Goal: Information Seeking & Learning: Learn about a topic

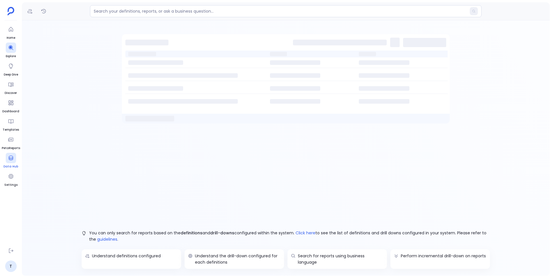
click at [14, 159] on icon at bounding box center [11, 158] width 6 height 6
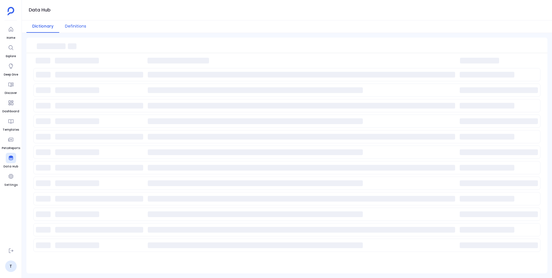
click at [78, 27] on button "Definitions" at bounding box center [75, 26] width 33 height 12
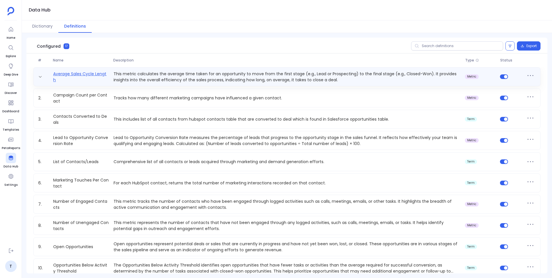
click at [99, 74] on link "Average Sales Cycle Length" at bounding box center [81, 77] width 60 height 12
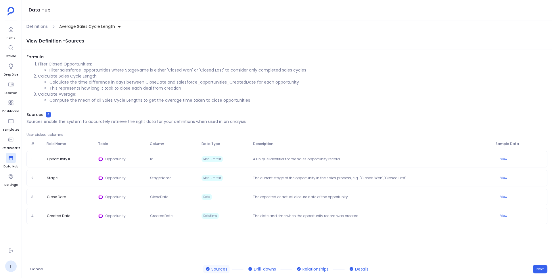
click at [212, 244] on div "View Definition - Sources Formula Filter Closed Opportunities: Filter salesforc…" at bounding box center [287, 146] width 530 height 227
click at [533, 268] on button "Next" at bounding box center [540, 269] width 15 height 9
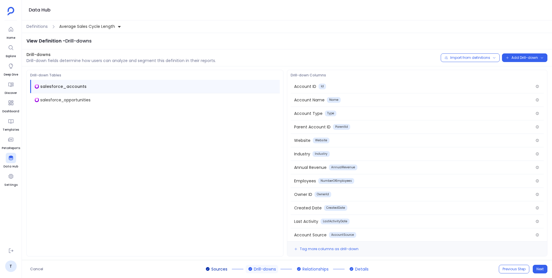
click at [222, 271] on span "Sources" at bounding box center [219, 269] width 16 height 6
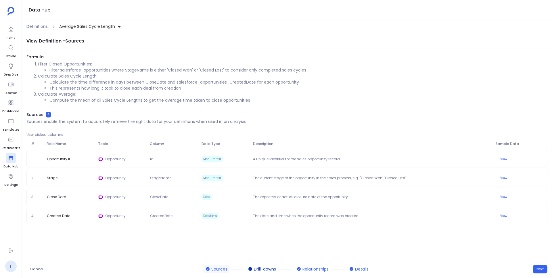
click at [258, 269] on span "Drill-downs" at bounding box center [265, 269] width 22 height 6
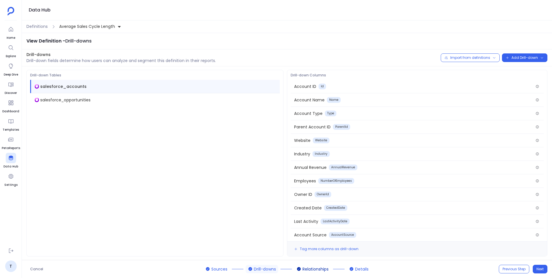
click at [324, 271] on span "Relationships" at bounding box center [315, 269] width 26 height 6
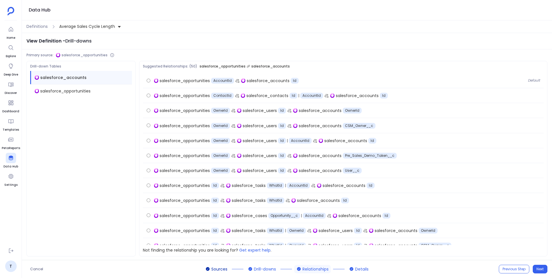
click at [226, 268] on span "Sources" at bounding box center [219, 269] width 16 height 6
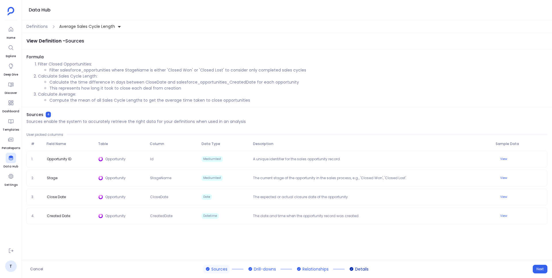
click at [352, 266] on button "Details" at bounding box center [359, 269] width 24 height 8
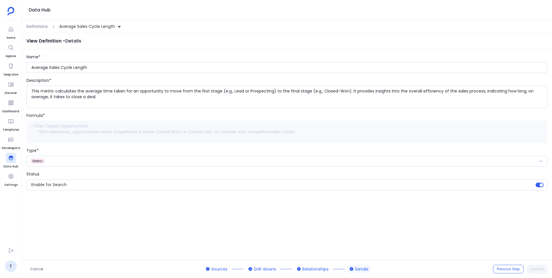
click at [234, 203] on div "View Definition - Details Name* Average Sales Cycle Length Description* This me…" at bounding box center [287, 146] width 530 height 227
click at [212, 266] on button "Sources" at bounding box center [216, 269] width 26 height 8
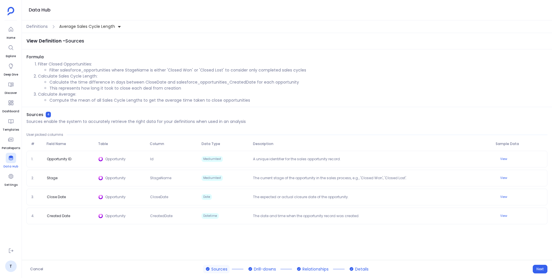
click at [13, 158] on icon at bounding box center [11, 158] width 4 height 5
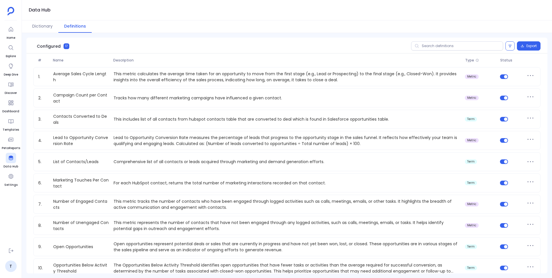
click at [191, 50] on div "Configured 17 Export" at bounding box center [286, 46] width 521 height 16
click at [451, 18] on div "Data Hub" at bounding box center [287, 10] width 530 height 20
click at [281, 60] on span "Description" at bounding box center [287, 60] width 352 height 5
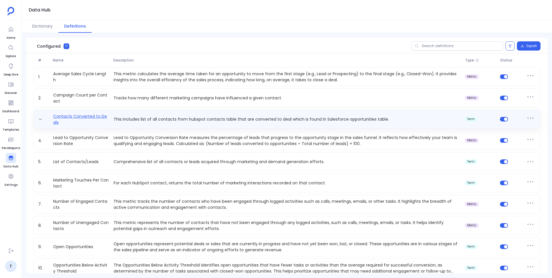
click at [80, 119] on link "Contacts Converted to Deals" at bounding box center [81, 120] width 60 height 12
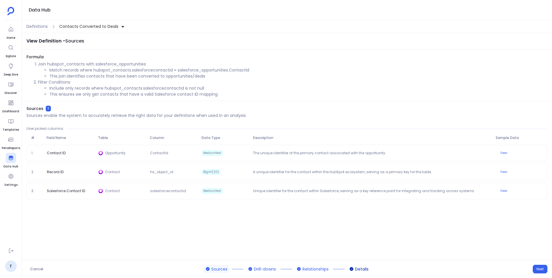
click at [354, 266] on button "Details" at bounding box center [359, 269] width 24 height 8
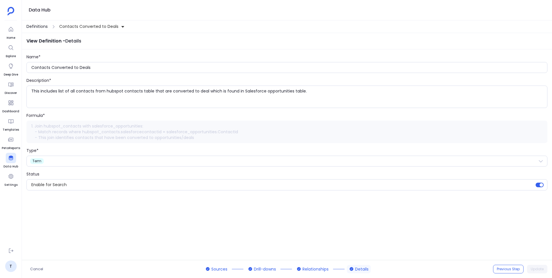
click at [39, 27] on span "Definitions" at bounding box center [36, 27] width 21 height 6
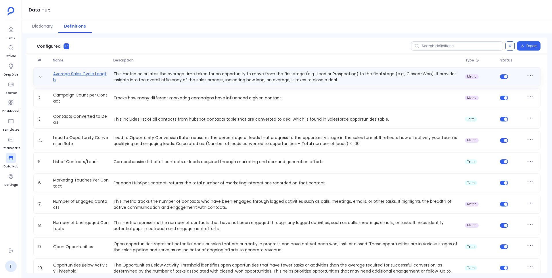
click at [99, 71] on link "Average Sales Cycle Length" at bounding box center [81, 77] width 60 height 12
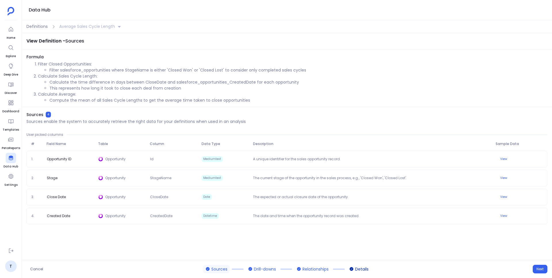
click at [364, 267] on span "Details" at bounding box center [362, 269] width 14 height 6
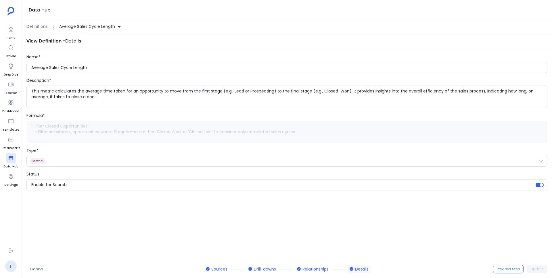
click at [361, 248] on div "View Definition - Details Name* Average Sales Cycle Length Description* This me…" at bounding box center [287, 146] width 530 height 227
click at [258, 57] on div "Name*" at bounding box center [286, 57] width 521 height 6
click at [265, 229] on div "View Definition - Details Name* Average Sales Cycle Length Description* This me…" at bounding box center [287, 146] width 530 height 227
click at [331, 81] on div "Description*" at bounding box center [286, 81] width 521 height 6
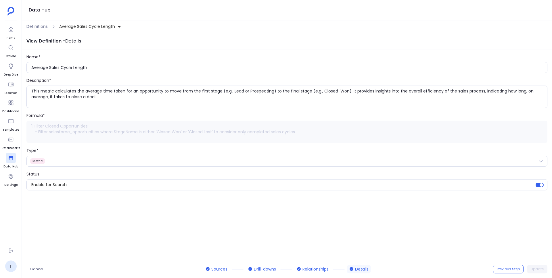
click at [106, 224] on div "View Definition - Details Name* Average Sales Cycle Length Description* This me…" at bounding box center [287, 146] width 530 height 227
click at [223, 270] on span "Sources" at bounding box center [219, 269] width 16 height 6
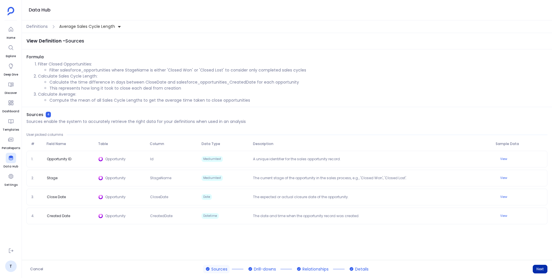
click at [539, 267] on button "Next" at bounding box center [540, 269] width 15 height 9
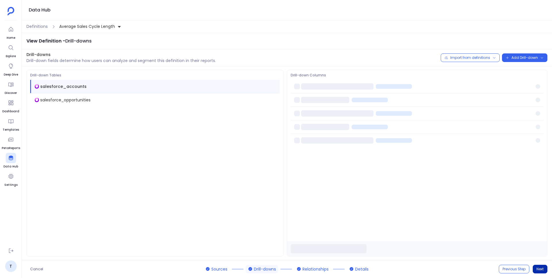
click at [539, 267] on button "Next" at bounding box center [540, 269] width 15 height 9
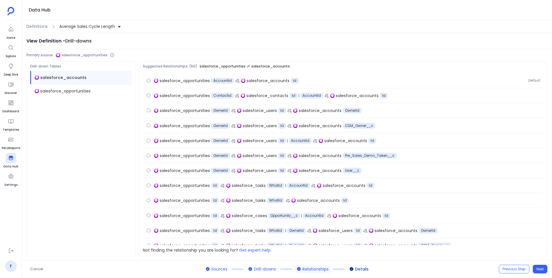
click at [363, 270] on span "Details" at bounding box center [362, 269] width 14 height 6
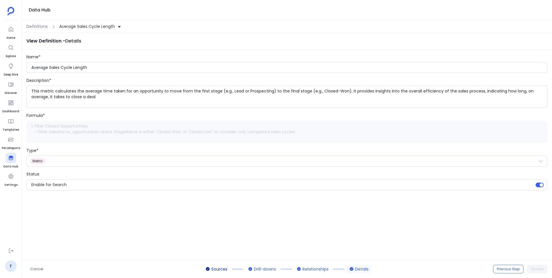
click at [219, 269] on span "Sources" at bounding box center [219, 269] width 16 height 6
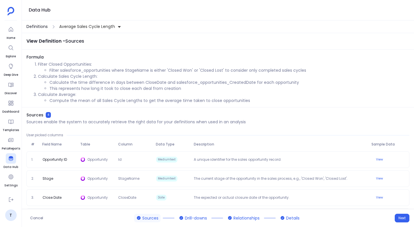
click at [43, 26] on span "Definitions" at bounding box center [36, 27] width 21 height 6
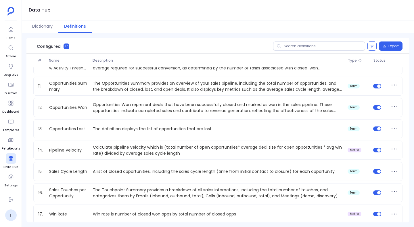
scroll to position [209, 0]
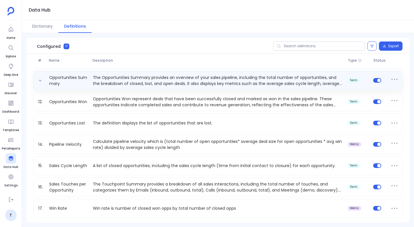
click at [199, 87] on div "Opportunities Summary The Opportunities Summary provides an overview of your sa…" at bounding box center [217, 80] width 369 height 19
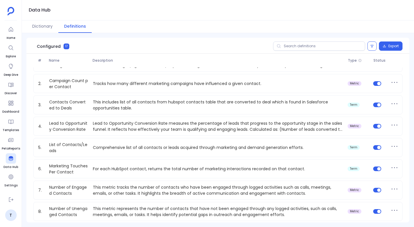
scroll to position [0, 0]
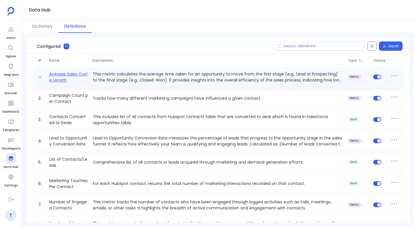
click at [63, 73] on link "Average Sales Cycle Length" at bounding box center [69, 77] width 44 height 12
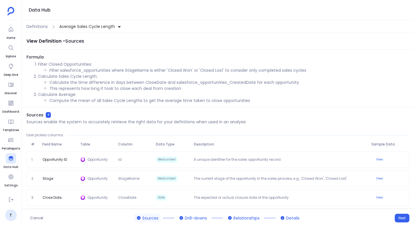
click at [115, 26] on button "Average Sales Cycle Length" at bounding box center [90, 26] width 64 height 9
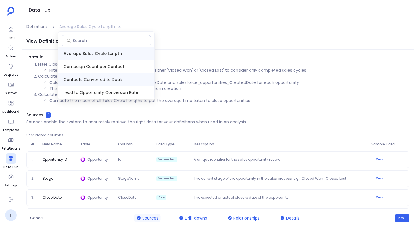
scroll to position [169, 0]
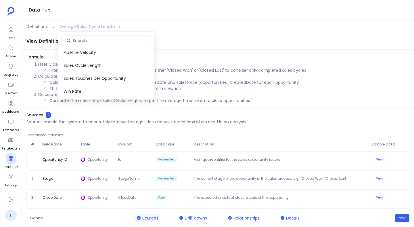
click at [171, 68] on li "Filter salesforce_opportunities where StageName is either 'Closed Won' or 'Clos…" at bounding box center [229, 70] width 360 height 6
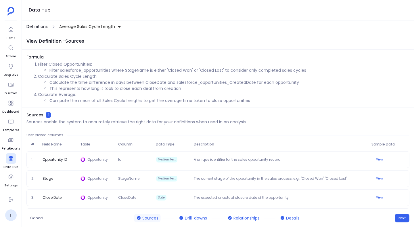
click at [39, 26] on span "Definitions" at bounding box center [36, 27] width 21 height 6
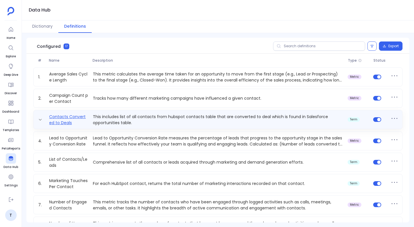
click at [84, 115] on link "Contacts Converted to Deals" at bounding box center [69, 120] width 44 height 12
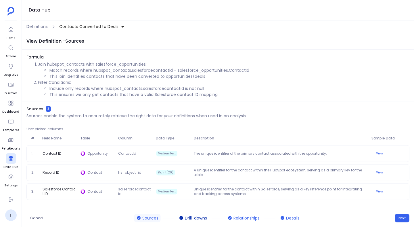
click at [185, 219] on span "Drill-downs" at bounding box center [196, 218] width 22 height 6
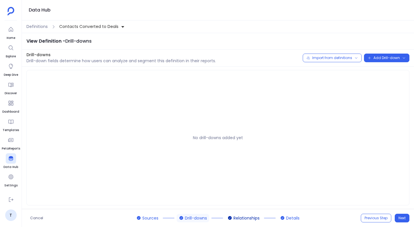
click at [238, 221] on button "Relationships" at bounding box center [243, 217] width 37 height 8
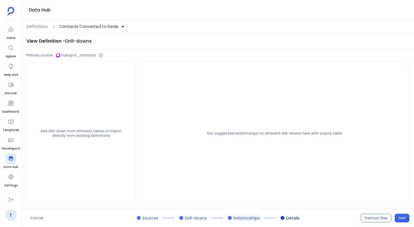
click at [287, 218] on span "Details" at bounding box center [293, 218] width 14 height 6
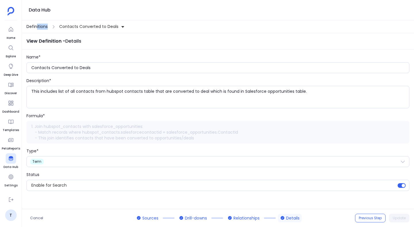
click at [37, 29] on div "Definitions Contacts Converted to Deals" at bounding box center [218, 26] width 392 height 13
click at [44, 27] on span "Definitions" at bounding box center [36, 27] width 21 height 6
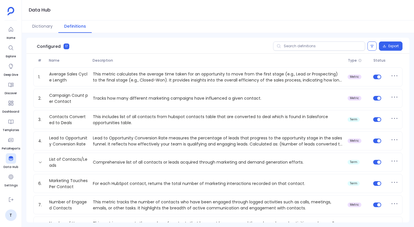
click at [72, 167] on link "List of Contacts/Leads" at bounding box center [69, 162] width 44 height 12
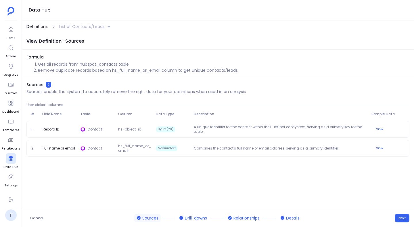
click at [40, 27] on span "Definitions" at bounding box center [36, 27] width 21 height 6
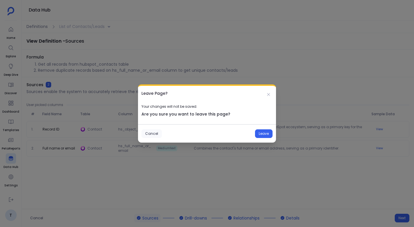
click at [156, 131] on button "Cancel" at bounding box center [151, 133] width 20 height 9
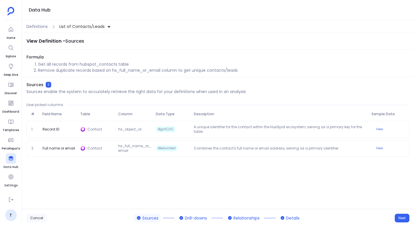
click at [40, 217] on button "Cancel" at bounding box center [36, 217] width 20 height 9
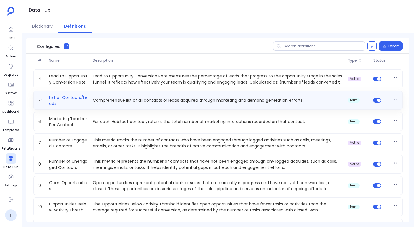
scroll to position [85, 0]
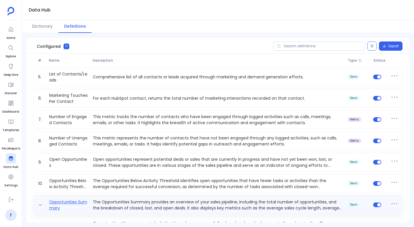
click at [65, 205] on link "Opportunities Summary" at bounding box center [69, 205] width 44 height 12
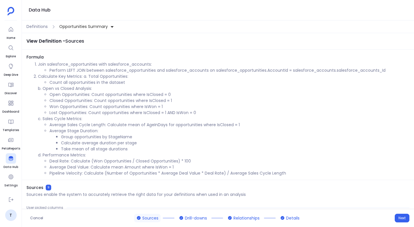
scroll to position [188, 0]
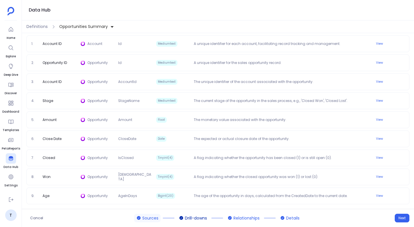
click at [195, 213] on button "Drill-downs" at bounding box center [193, 217] width 32 height 8
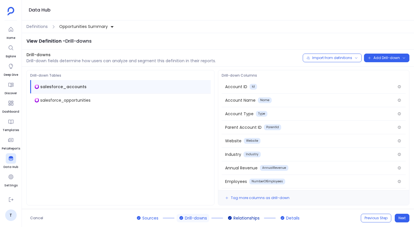
click at [249, 218] on span "Relationships" at bounding box center [246, 218] width 26 height 6
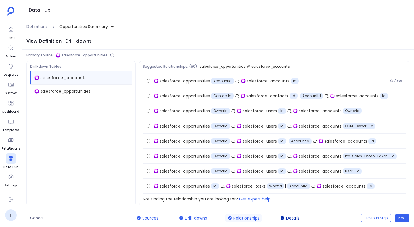
click at [281, 215] on icon at bounding box center [282, 217] width 5 height 5
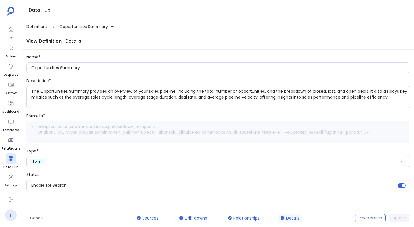
click at [43, 24] on span "Definitions" at bounding box center [36, 27] width 21 height 6
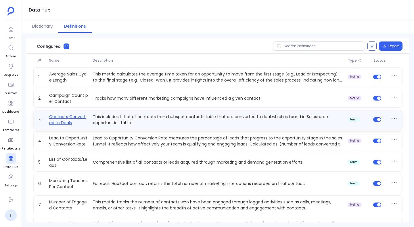
click at [76, 118] on link "Contacts Converted to Deals" at bounding box center [69, 120] width 44 height 12
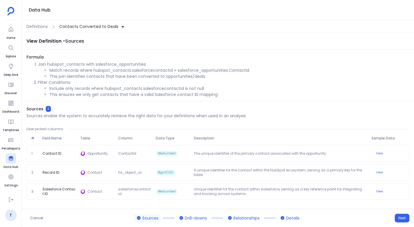
click at [267, 104] on div "View Definition - Sources Formula Join hubspot_contacts with salesforce_opportu…" at bounding box center [218, 120] width 392 height 175
click at [42, 28] on span "Definitions" at bounding box center [36, 27] width 21 height 6
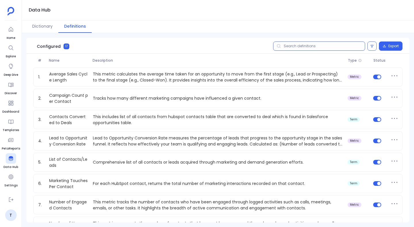
click at [299, 49] on input "text" at bounding box center [319, 45] width 92 height 9
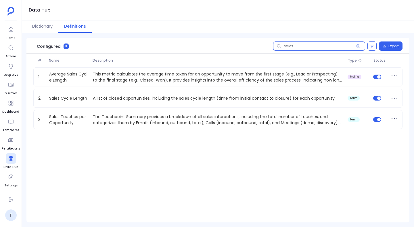
type input "sales"
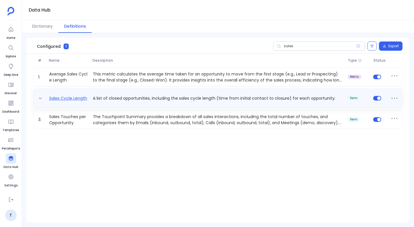
click at [83, 97] on link "Sales Cycle Length" at bounding box center [68, 98] width 43 height 6
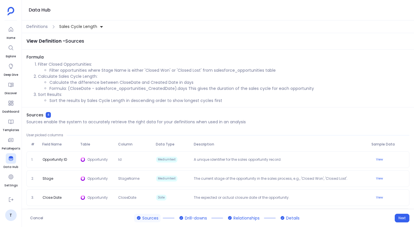
click at [144, 71] on li "Filter opportunities where Stage Name is either 'Closed Won' or 'Closed Lost' f…" at bounding box center [229, 70] width 360 height 6
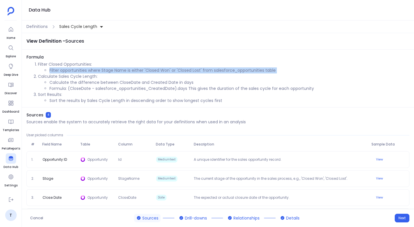
click at [144, 71] on li "Filter opportunities where Stage Name is either 'Closed Won' or 'Closed Lost' f…" at bounding box center [229, 70] width 360 height 6
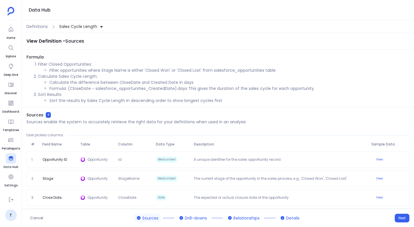
click at [212, 97] on li "Sort the results by Sales Cycle Length in descending order to show longest cycl…" at bounding box center [229, 100] width 360 height 6
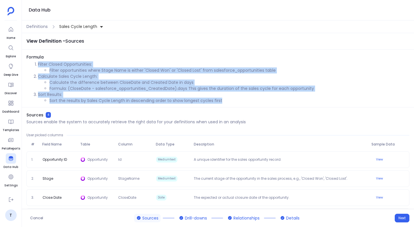
drag, startPoint x: 227, startPoint y: 101, endPoint x: 30, endPoint y: 63, distance: 199.6
click at [30, 63] on ol "Filter Closed Opportunities: Filter opportunities where Stage Name is either 'C…" at bounding box center [217, 82] width 383 height 42
copy ol "Filter Closed Opportunities: Filter opportunities where Stage Name is either 'C…"
click at [75, 82] on li "Calculate the difference between CloseDate and Created Date in days" at bounding box center [229, 82] width 360 height 6
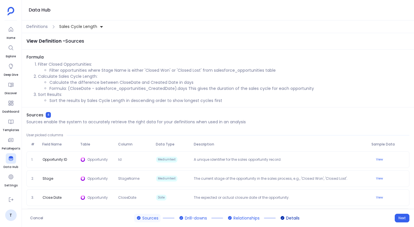
click at [290, 215] on span "Details" at bounding box center [293, 218] width 14 height 6
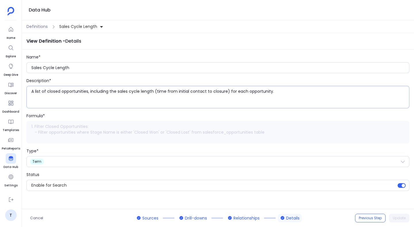
click at [76, 96] on textarea "A list of closed opportunities, including the sales cycle length (time from ini…" at bounding box center [220, 96] width 378 height 17
click at [79, 89] on textarea "A list of closed opportunities, including the sales cycle length (time from ini…" at bounding box center [220, 96] width 378 height 17
click at [40, 25] on span "Definitions" at bounding box center [36, 27] width 21 height 6
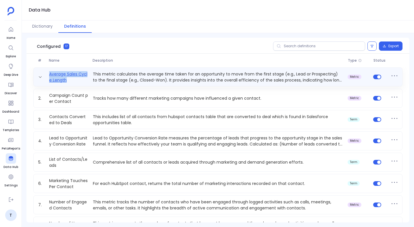
drag, startPoint x: 30, startPoint y: 69, endPoint x: 67, endPoint y: 79, distance: 38.4
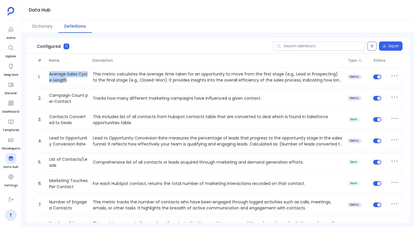
copy link "Average Sales Cycle Length"
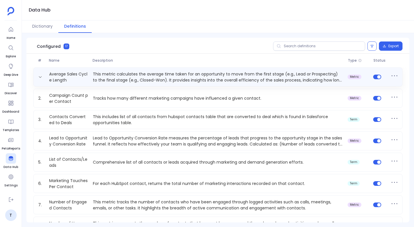
click at [131, 73] on p "This metric calculates the average time taken for an opportunity to move from t…" at bounding box center [218, 77] width 255 height 12
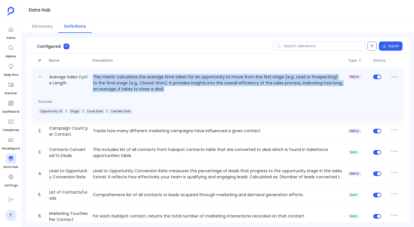
drag, startPoint x: 162, startPoint y: 89, endPoint x: 90, endPoint y: 75, distance: 73.3
click at [91, 75] on p "This metric calculates the average time taken for an opportunity to move from t…" at bounding box center [218, 82] width 255 height 19
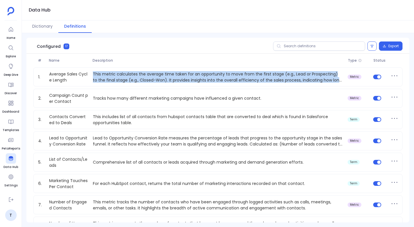
copy p "This metric calculates the average time taken for an opportunity to move from t…"
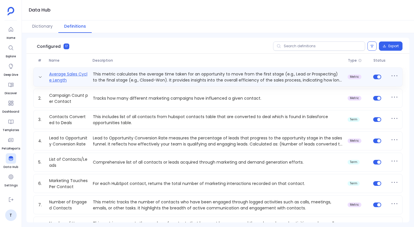
click at [81, 72] on link "Average Sales Cycle Length" at bounding box center [69, 77] width 44 height 12
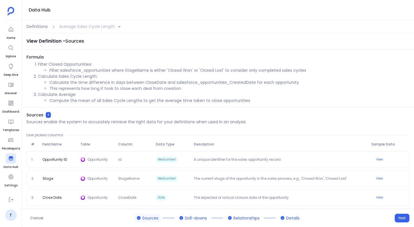
click at [96, 95] on p "Calculate Average:" at bounding box center [223, 94] width 371 height 6
click at [103, 93] on p "Calculate Average:" at bounding box center [223, 94] width 371 height 6
click at [103, 85] on li "Calculate the time difference in days between CloseDate and salesforce_opportun…" at bounding box center [229, 82] width 360 height 6
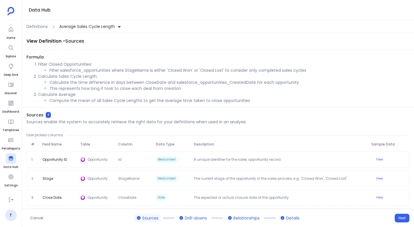
click at [250, 99] on li "Compute the mean of all Sales Cycle Lengths to get the average time taken to cl…" at bounding box center [229, 100] width 360 height 6
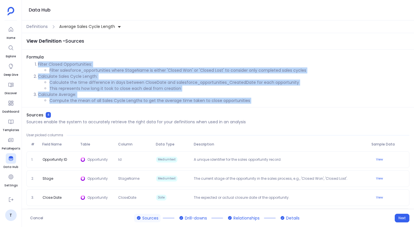
drag, startPoint x: 250, startPoint y: 99, endPoint x: 36, endPoint y: 61, distance: 217.5
click at [36, 61] on ol "Filter Closed Opportunities: Filter salesforce_opportunities where StageName is…" at bounding box center [217, 82] width 383 height 42
copy ol "Filter Closed Opportunities: Filter salesforce_opportunities where StageName is…"
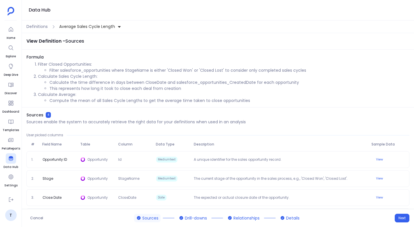
click at [157, 117] on span "Sources 4" at bounding box center [135, 115] width 219 height 6
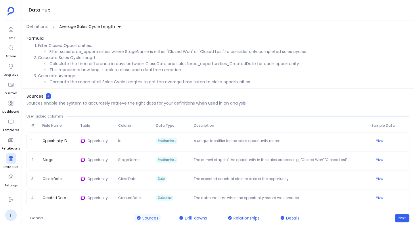
scroll to position [21, 0]
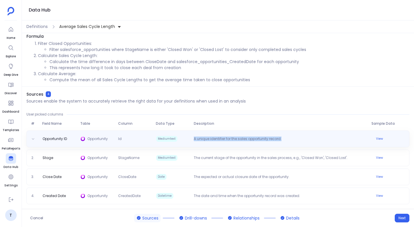
copy div "A unique identifier for the sales opportunity record."
drag, startPoint x: 188, startPoint y: 142, endPoint x: 279, endPoint y: 143, distance: 90.3
click at [279, 143] on div "Opportunity ID Opportunity Id Mediumtext A unique identifier for the sales oppo…" at bounding box center [217, 138] width 383 height 17
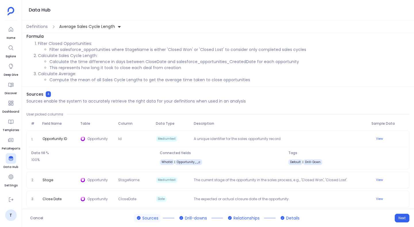
click at [230, 121] on span "Description" at bounding box center [280, 123] width 178 height 5
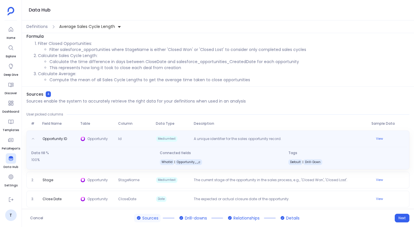
click at [148, 143] on span "Id" at bounding box center [135, 139] width 38 height 7
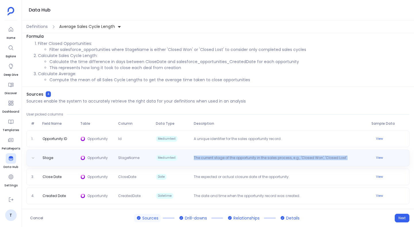
drag, startPoint x: 191, startPoint y: 158, endPoint x: 346, endPoint y: 156, distance: 154.7
click at [346, 156] on p "The current stage of the opportunity in the sales process, e.g., 'Closed Won', …" at bounding box center [280, 157] width 178 height 5
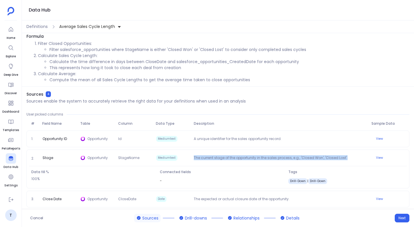
copy p "The current stage of the opportunity in the sales process, e.g., 'Closed Won', …"
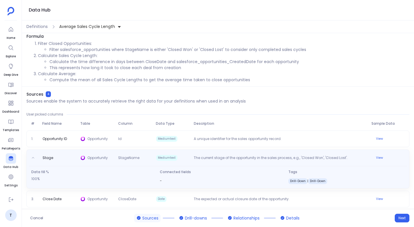
click at [75, 163] on div "Stage Opportunity StageName Mediumtext The current stage of the opportunity in …" at bounding box center [217, 168] width 383 height 39
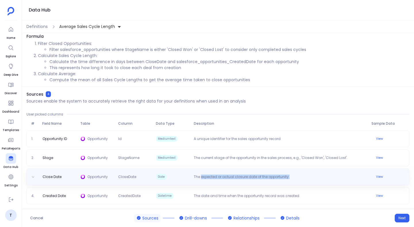
drag, startPoint x: 192, startPoint y: 179, endPoint x: 200, endPoint y: 175, distance: 8.9
click at [200, 175] on div "Close Date Opportunity CloseDate Date The expected or actual closure date of th…" at bounding box center [218, 176] width 378 height 7
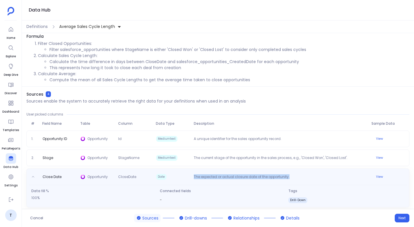
click at [191, 176] on p "The expected or actual closure date of the opportunity." at bounding box center [280, 177] width 178 height 7
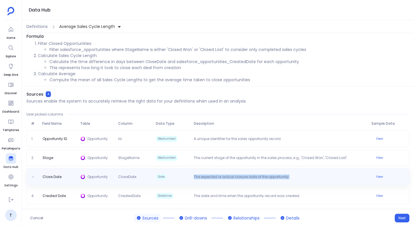
copy p "The expected or actual closure date of the opportunity."
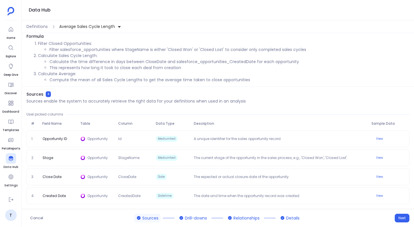
click at [230, 121] on span "Description" at bounding box center [280, 123] width 178 height 5
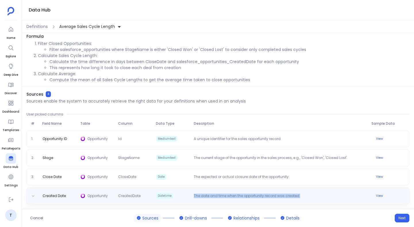
drag, startPoint x: 192, startPoint y: 196, endPoint x: 301, endPoint y: 196, distance: 108.7
click at [301, 196] on p "The date and time when the opportunity record was created." at bounding box center [280, 195] width 178 height 5
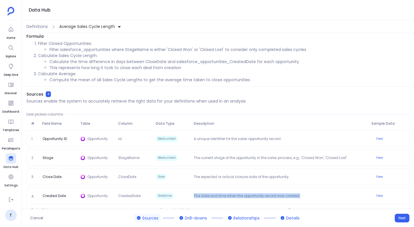
copy p "The date and time when the opportunity record was created."
click at [37, 20] on div "Data Hub" at bounding box center [218, 10] width 392 height 20
click at [38, 29] on span "Definitions" at bounding box center [36, 27] width 21 height 6
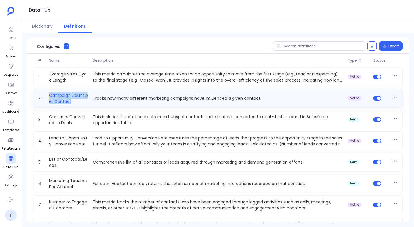
drag, startPoint x: 46, startPoint y: 94, endPoint x: 79, endPoint y: 102, distance: 33.8
click at [79, 102] on div "Campaign Count per Contact Tracks how many different marketing campaigns have i…" at bounding box center [218, 98] width 364 height 12
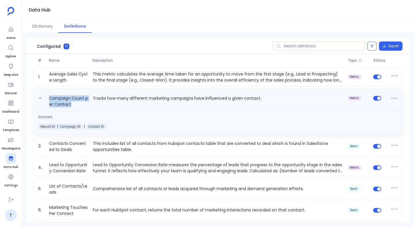
copy link "Campaign Count per Contact"
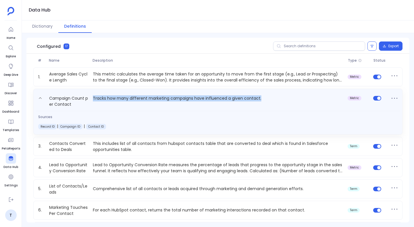
drag, startPoint x: 271, startPoint y: 99, endPoint x: 101, endPoint y: 94, distance: 169.4
click at [101, 94] on div "Campaign Count per Contact Tracks how many different marketing campaigns have i…" at bounding box center [218, 99] width 364 height 15
copy p "Tracks how many different marketing campaigns have influenced a given contact."
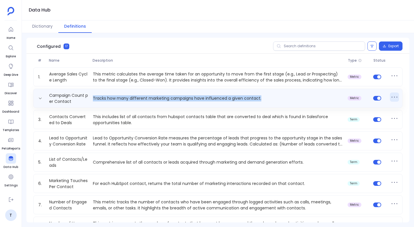
click at [392, 96] on icon at bounding box center [394, 96] width 9 height 9
click at [296, 94] on div "Campaign Count per Contact Tracks how many different marketing campaigns have i…" at bounding box center [218, 98] width 364 height 12
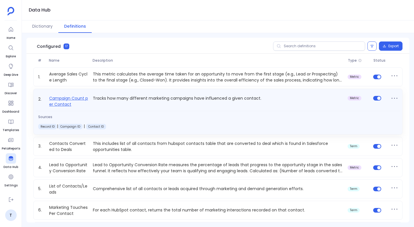
click at [82, 99] on link "Campaign Count per Contact" at bounding box center [69, 101] width 44 height 13
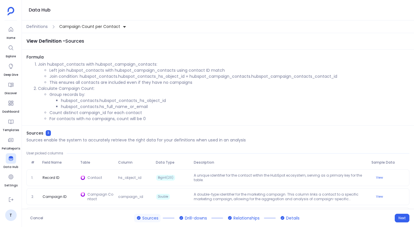
scroll to position [20, 0]
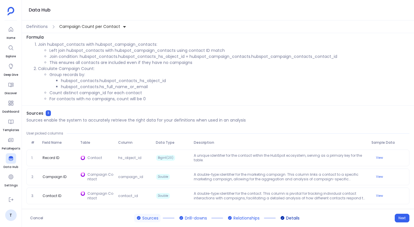
click at [288, 218] on span "Details" at bounding box center [293, 218] width 14 height 6
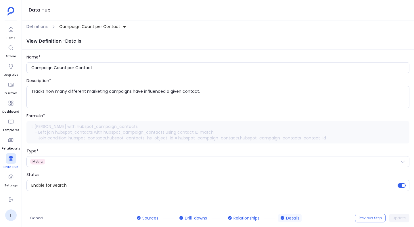
click at [6, 159] on div at bounding box center [11, 158] width 10 height 10
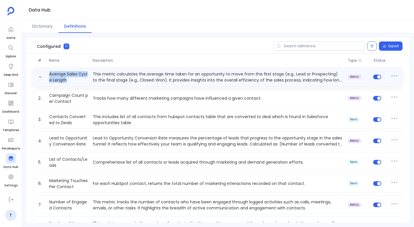
drag, startPoint x: 79, startPoint y: 83, endPoint x: 44, endPoint y: 73, distance: 36.8
click at [44, 73] on div "Average Sales Cycle Length This metric calculates the average time taken for an…" at bounding box center [217, 76] width 369 height 19
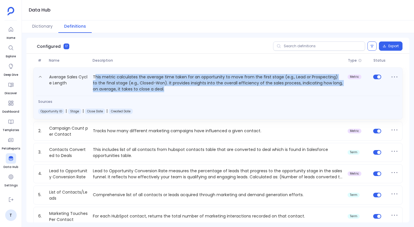
drag, startPoint x: 168, startPoint y: 88, endPoint x: 94, endPoint y: 76, distance: 75.2
click at [94, 76] on p "This metric calculates the average time taken for an opportunity to move from t…" at bounding box center [218, 82] width 255 height 19
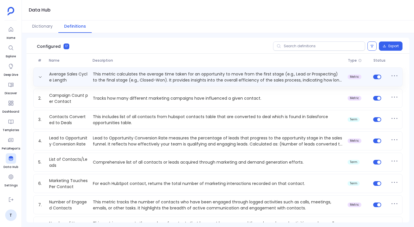
click at [92, 71] on p "This metric calculates the average time taken for an opportunity to move from t…" at bounding box center [218, 77] width 255 height 12
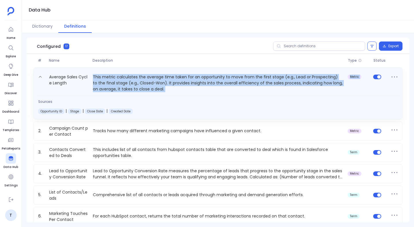
drag, startPoint x: 92, startPoint y: 75, endPoint x: 163, endPoint y: 95, distance: 73.5
click at [163, 95] on div "Average Sales Cycle Length This metric calculates the average time taken for an…" at bounding box center [217, 93] width 369 height 52
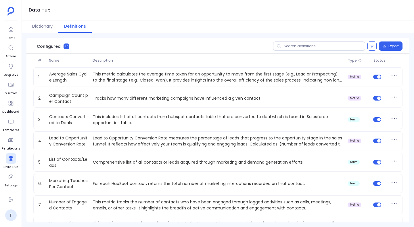
click at [174, 64] on div "# Name Description Type Status" at bounding box center [217, 60] width 383 height 14
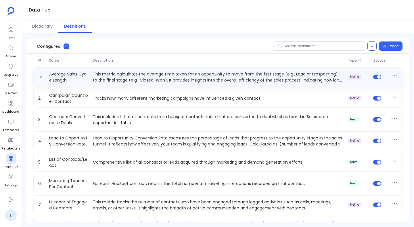
click at [167, 73] on p "This metric calculates the average time taken for an opportunity to move from t…" at bounding box center [218, 77] width 255 height 12
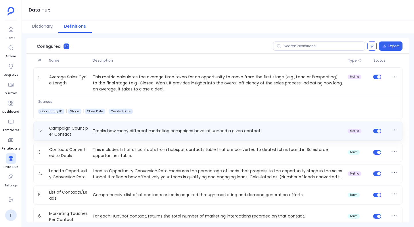
click at [169, 135] on div "Campaign Count per Contact Tracks how many different marketing campaigns have i…" at bounding box center [218, 131] width 364 height 12
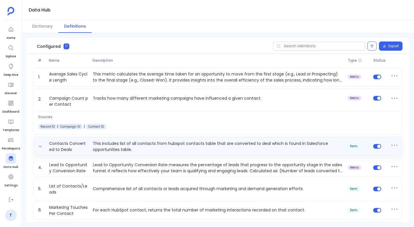
click at [171, 153] on div "Contacts Converted to Deals This includes list of all contacts from hubspot con…" at bounding box center [217, 146] width 369 height 19
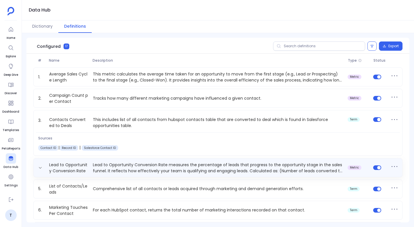
click at [169, 164] on p "Lead to Opportunity Conversion Rate measures the percentage of leads that progr…" at bounding box center [218, 168] width 255 height 12
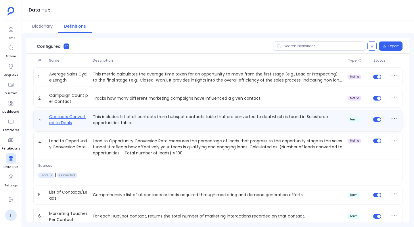
click at [63, 120] on link "Contacts Converted to Deals" at bounding box center [69, 120] width 44 height 12
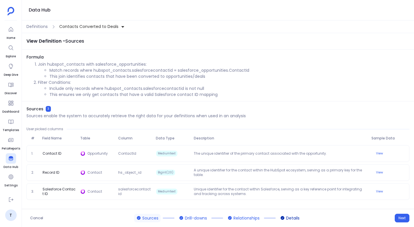
click at [289, 215] on span "Details" at bounding box center [293, 218] width 14 height 6
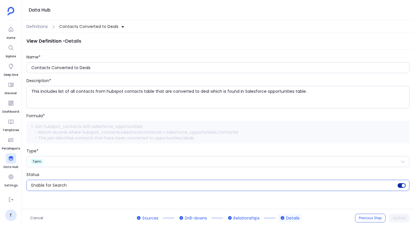
click at [91, 182] on div "Enable for Search" at bounding box center [217, 184] width 383 height 11
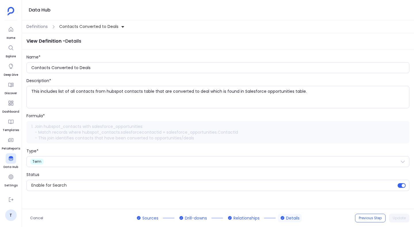
click at [38, 23] on div "Definitions Contacts Converted to Deals" at bounding box center [218, 26] width 392 height 13
click at [38, 26] on span "Definitions" at bounding box center [36, 27] width 21 height 6
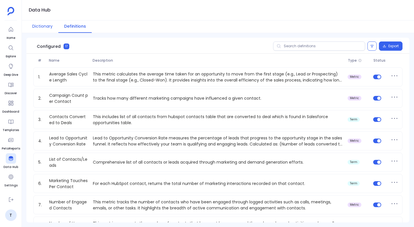
click at [45, 25] on button "Dictionary" at bounding box center [42, 26] width 32 height 12
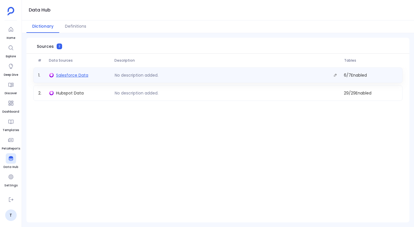
click at [73, 73] on span "Salesforce Data" at bounding box center [72, 75] width 32 height 6
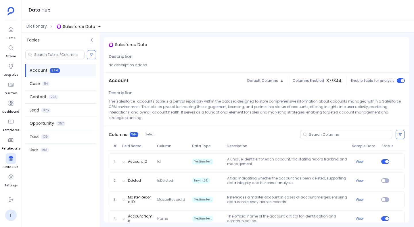
click at [356, 79] on span "Enable table for analysis" at bounding box center [372, 80] width 43 height 5
click at [358, 81] on span "Enable table for analysis" at bounding box center [372, 80] width 43 height 5
click at [37, 22] on div "Dictionary Salesforce Data" at bounding box center [218, 26] width 392 height 12
click at [37, 28] on span "Dictionary" at bounding box center [36, 26] width 20 height 6
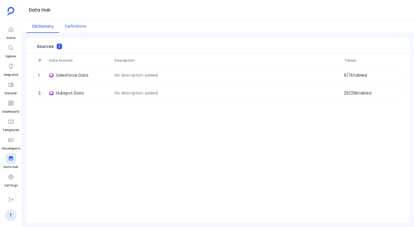
click at [74, 28] on button "Definitions" at bounding box center [75, 26] width 33 height 12
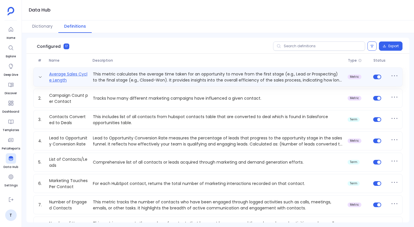
click at [64, 77] on link "Average Sales Cycle Length" at bounding box center [69, 77] width 44 height 12
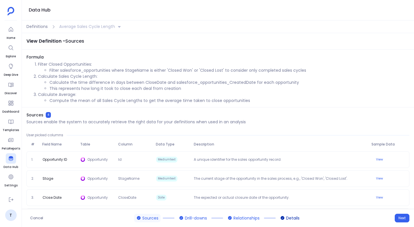
click at [288, 217] on span "Details" at bounding box center [293, 218] width 14 height 6
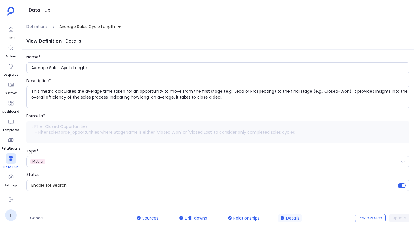
click at [8, 154] on div at bounding box center [11, 158] width 10 height 10
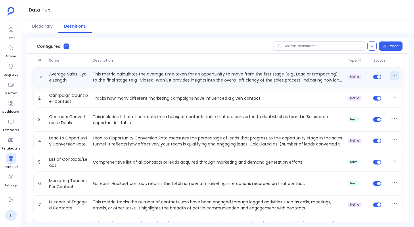
click at [392, 79] on icon at bounding box center [394, 75] width 9 height 9
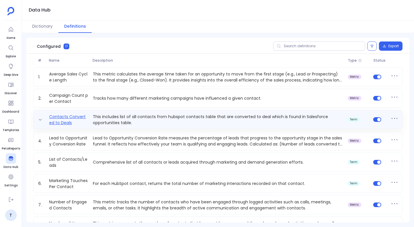
click at [63, 118] on link "Contacts Converted to Deals" at bounding box center [69, 120] width 44 height 12
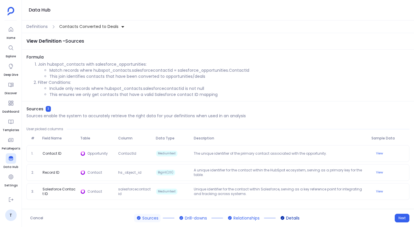
click at [284, 216] on icon at bounding box center [283, 218] width 4 height 4
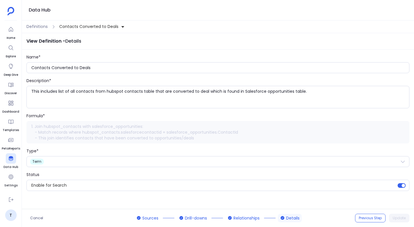
click at [179, 204] on div "View Definition - Details Name* Contacts Converted to Deals Description* This i…" at bounding box center [218, 120] width 392 height 175
click at [46, 25] on span "Definitions" at bounding box center [36, 27] width 21 height 6
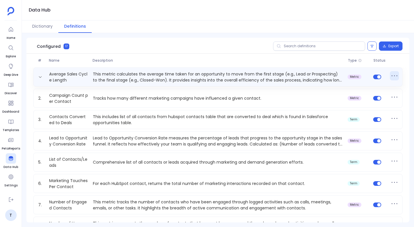
click at [394, 72] on icon at bounding box center [394, 75] width 9 height 9
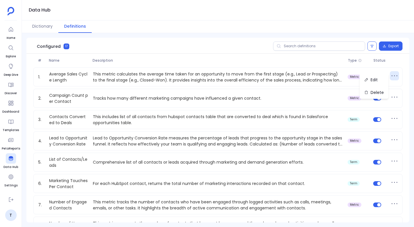
click at [250, 43] on div "Configured 17 Export" at bounding box center [217, 46] width 383 height 16
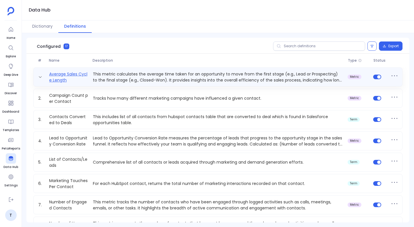
click at [70, 76] on link "Average Sales Cycle Length" at bounding box center [69, 77] width 44 height 12
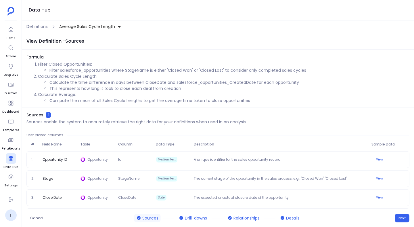
click at [244, 47] on div "View Definition - Sources" at bounding box center [218, 41] width 392 height 16
